Goal: Task Accomplishment & Management: Use online tool/utility

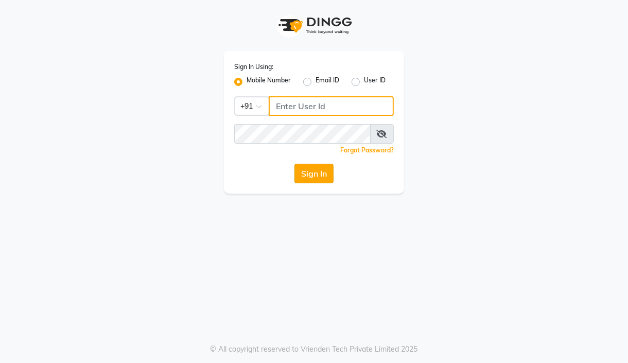
type input "7304626021"
click at [307, 181] on button "Sign In" at bounding box center [313, 174] width 39 height 20
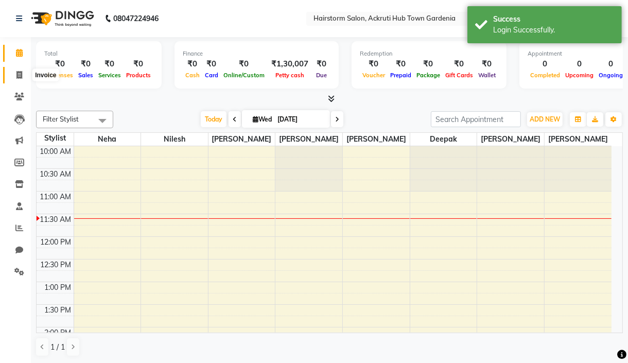
click at [20, 74] on icon at bounding box center [19, 75] width 6 height 8
select select "279"
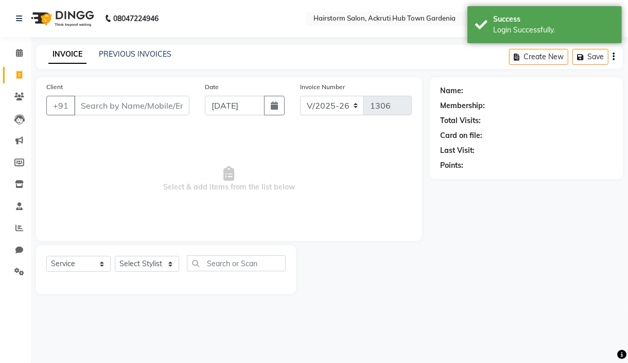
select select "product"
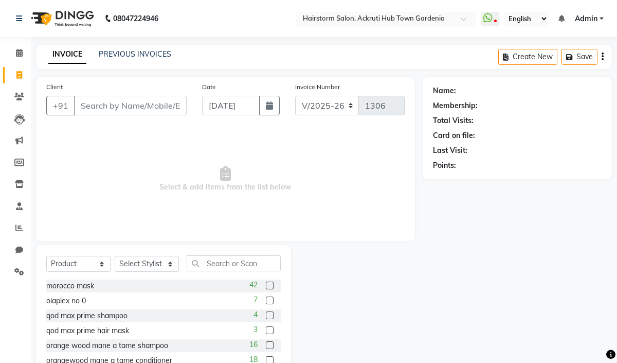
click at [115, 108] on input "Client" at bounding box center [130, 106] width 113 height 20
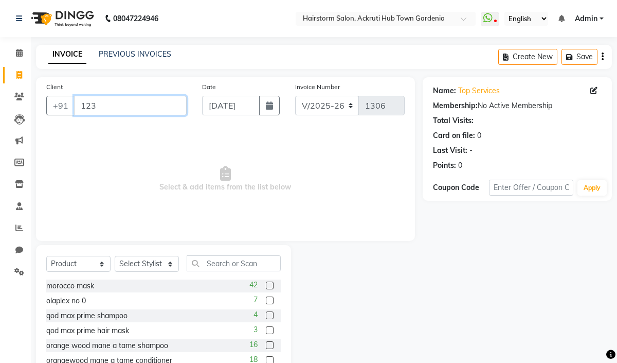
click at [96, 110] on input "123" at bounding box center [130, 106] width 113 height 20
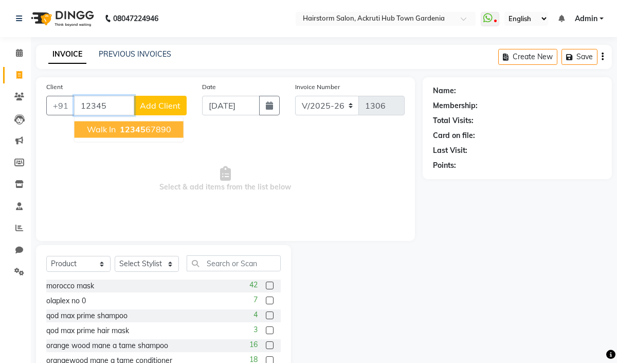
click at [109, 135] on button "walk in 12345 67890" at bounding box center [129, 129] width 109 height 16
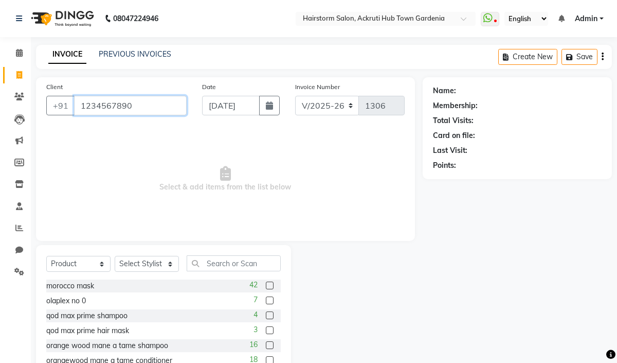
type input "1234567890"
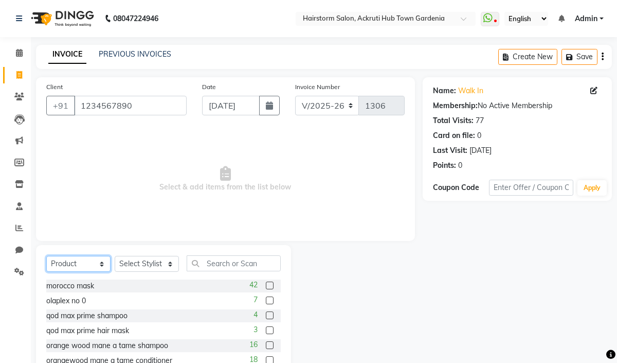
click at [88, 266] on select "Select Service Product Membership Package Voucher Prepaid Gift Card" at bounding box center [78, 264] width 64 height 16
select select "service"
click at [46, 256] on select "Select Service Product Membership Package Voucher Prepaid Gift Card" at bounding box center [78, 264] width 64 height 16
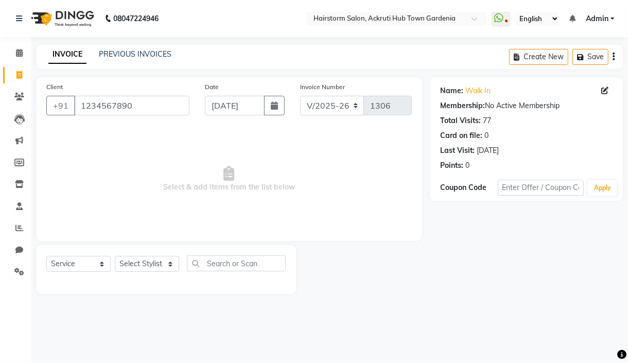
click at [149, 276] on div "Select Service Product Membership Package Voucher Prepaid Gift Card Select Styl…" at bounding box center [165, 267] width 239 height 24
click at [152, 267] on select "Select Stylist [PERSON_NAME] deepak [PERSON_NAME] Neha [PERSON_NAME] [PERSON_NA…" at bounding box center [147, 264] width 64 height 16
select select "59938"
click at [115, 256] on select "Select Stylist [PERSON_NAME] deepak [PERSON_NAME] Neha [PERSON_NAME] [PERSON_NA…" at bounding box center [147, 264] width 64 height 16
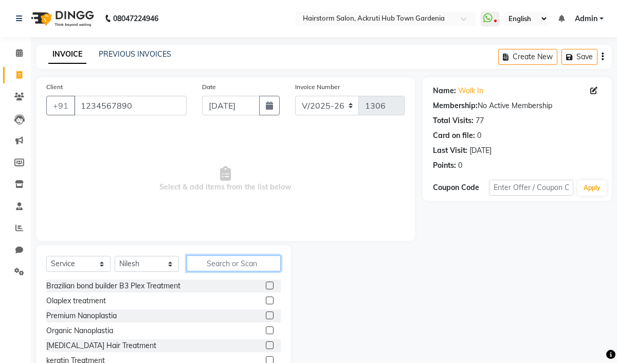
click at [232, 270] on input "text" at bounding box center [234, 263] width 94 height 16
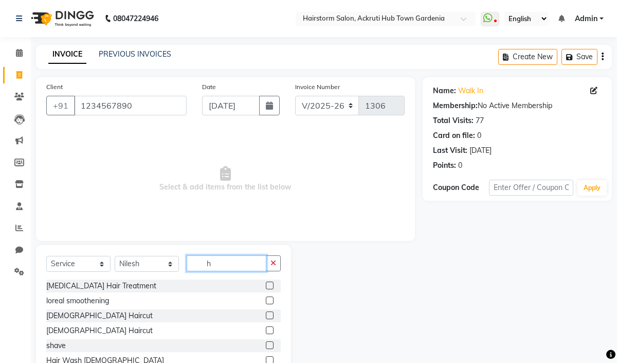
type input "h"
click at [266, 327] on label at bounding box center [270, 330] width 8 height 8
click at [266, 327] on input "checkbox" at bounding box center [269, 330] width 7 height 7
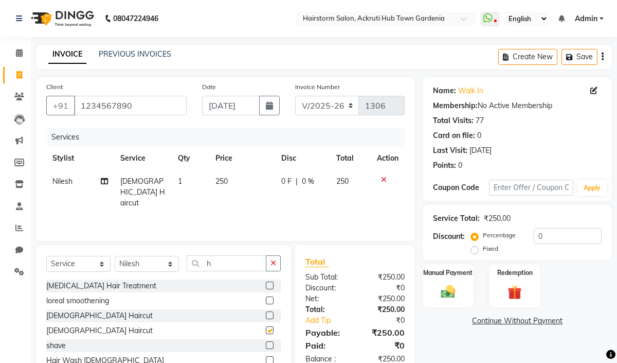
checkbox input "false"
click at [448, 286] on img at bounding box center [448, 291] width 24 height 17
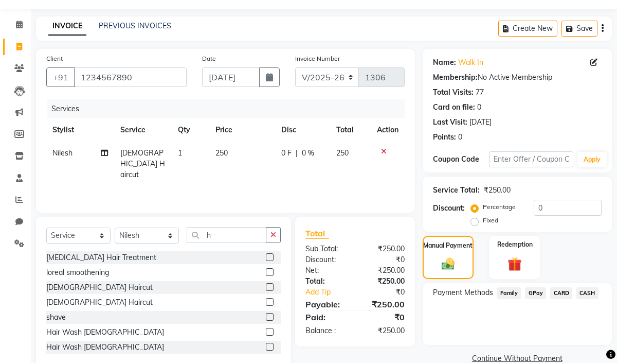
scroll to position [49, 0]
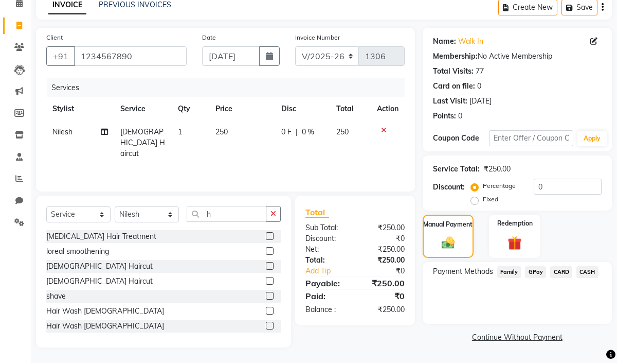
click at [548, 267] on div "CARD" at bounding box center [559, 273] width 26 height 14
click at [536, 270] on span "GPay" at bounding box center [535, 272] width 21 height 12
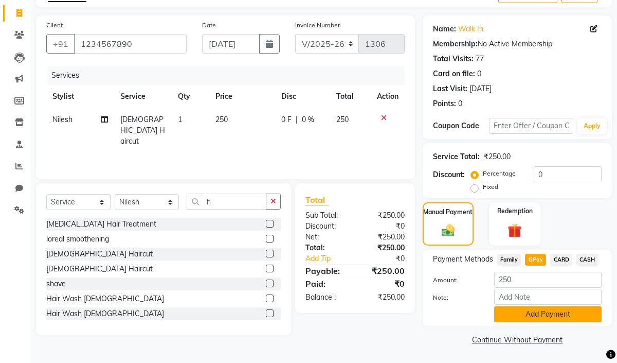
click at [528, 317] on button "Add Payment" at bounding box center [548, 314] width 108 height 16
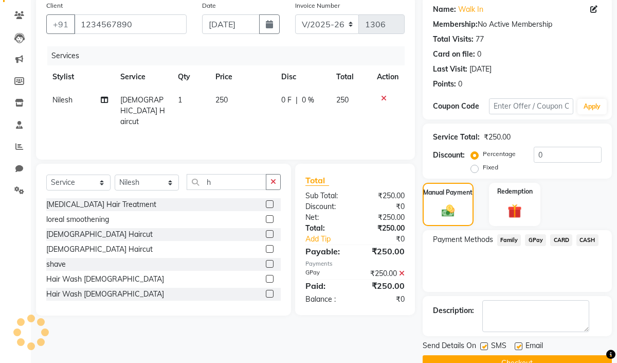
scroll to position [104, 0]
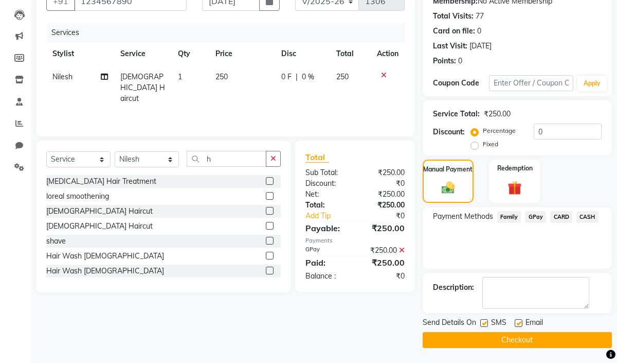
click at [509, 337] on button "Checkout" at bounding box center [517, 340] width 189 height 16
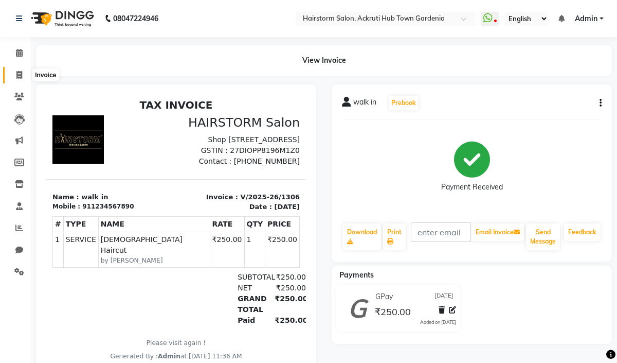
click at [17, 74] on icon at bounding box center [19, 75] width 6 height 8
select select "279"
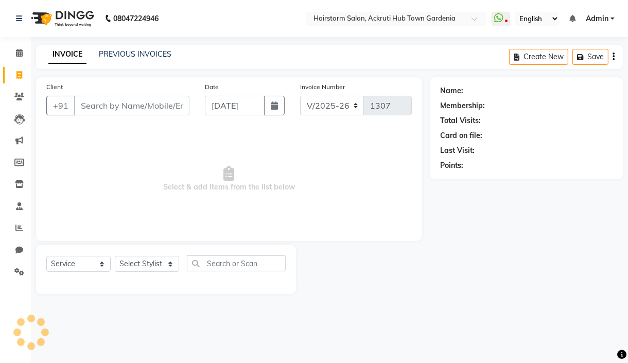
select select "product"
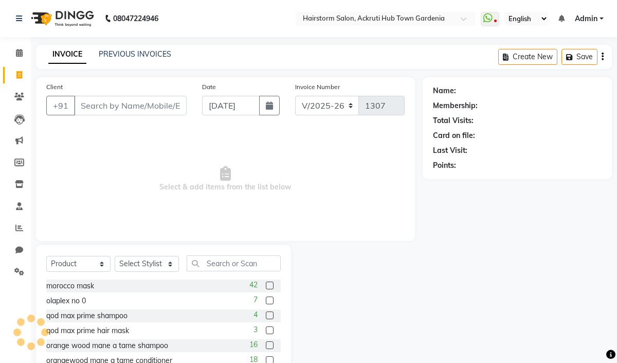
click at [140, 103] on input "Client" at bounding box center [130, 106] width 113 height 20
type input "s"
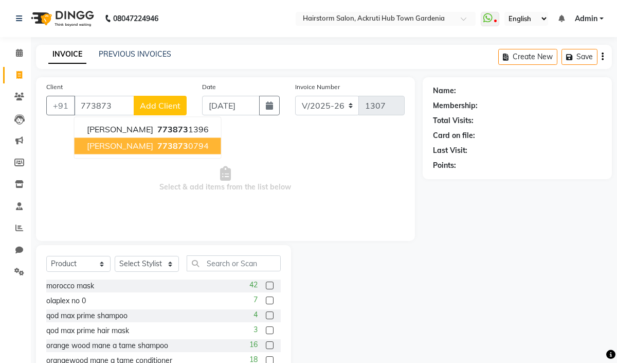
click at [124, 146] on span "[PERSON_NAME]" at bounding box center [120, 145] width 66 height 10
type input "7738730794"
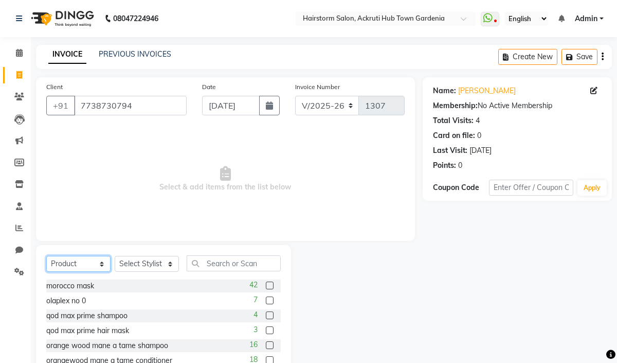
click at [82, 268] on select "Select Service Product Membership Package Voucher Prepaid Gift Card" at bounding box center [78, 264] width 64 height 16
select select "service"
click at [46, 256] on select "Select Service Product Membership Package Voucher Prepaid Gift Card" at bounding box center [78, 264] width 64 height 16
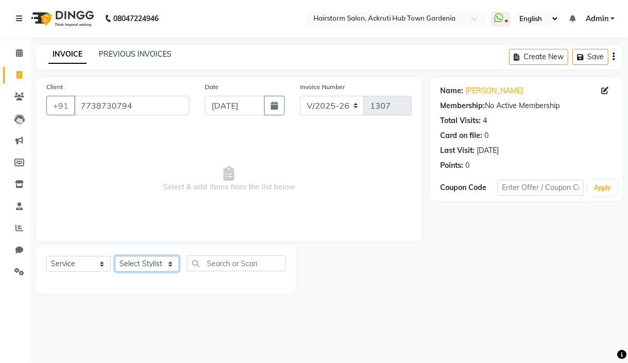
click at [146, 258] on select "Select Stylist [PERSON_NAME] deepak [PERSON_NAME] Neha [PERSON_NAME] [PERSON_NA…" at bounding box center [147, 264] width 64 height 16
select select "59937"
click at [115, 256] on select "Select Stylist [PERSON_NAME] deepak [PERSON_NAME] Neha [PERSON_NAME] [PERSON_NA…" at bounding box center [147, 264] width 64 height 16
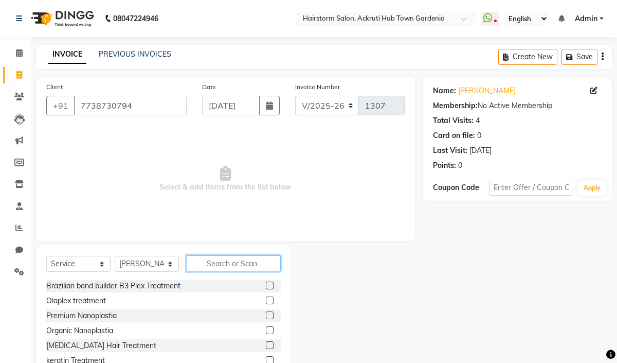
click at [233, 265] on input "text" at bounding box center [234, 263] width 94 height 16
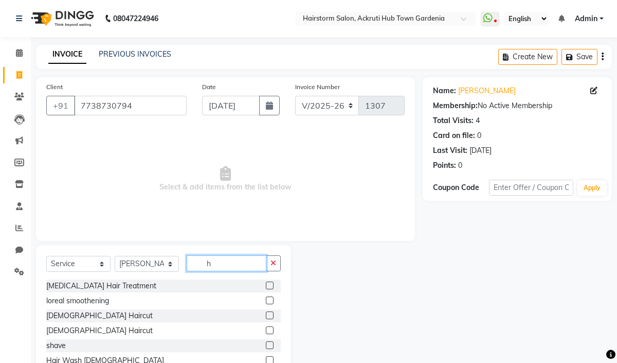
type input "h"
click at [266, 331] on label at bounding box center [270, 330] width 8 height 8
click at [266, 331] on input "checkbox" at bounding box center [269, 330] width 7 height 7
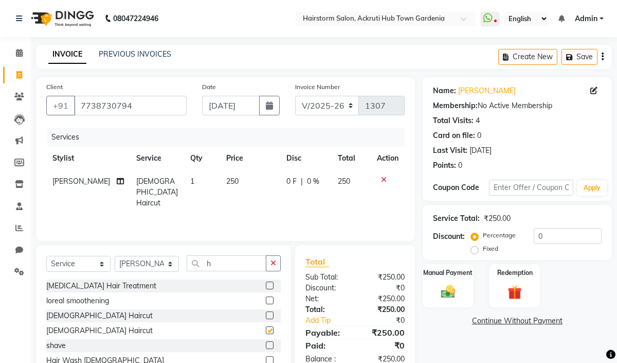
checkbox input "false"
click at [452, 287] on img at bounding box center [448, 291] width 24 height 17
click at [533, 321] on span "GPay" at bounding box center [535, 321] width 21 height 12
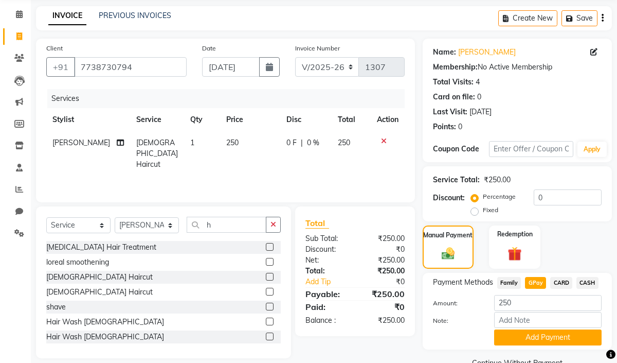
scroll to position [62, 0]
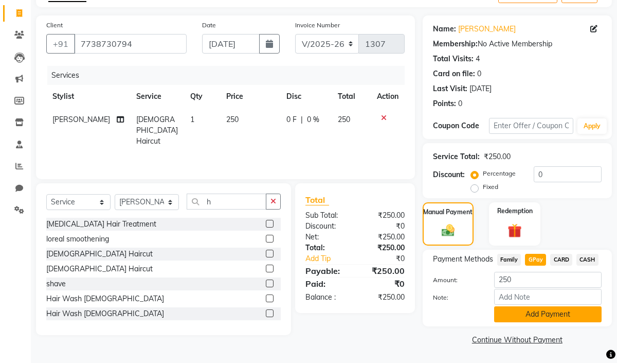
click at [532, 314] on button "Add Payment" at bounding box center [548, 314] width 108 height 16
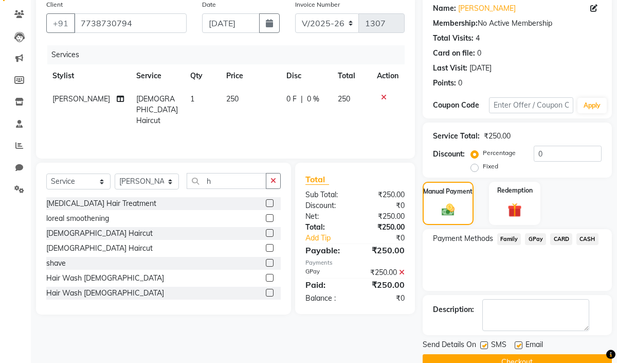
scroll to position [104, 0]
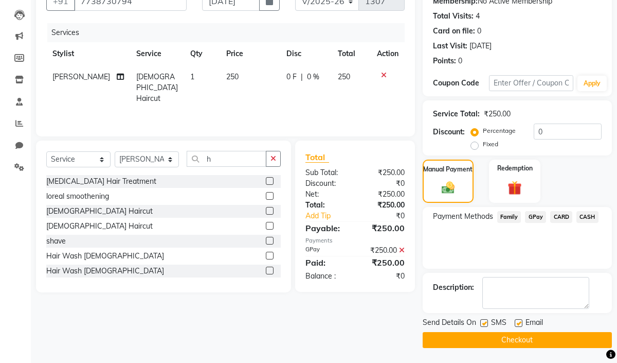
click at [528, 334] on button "Checkout" at bounding box center [517, 340] width 189 height 16
